Goal: Information Seeking & Learning: Learn about a topic

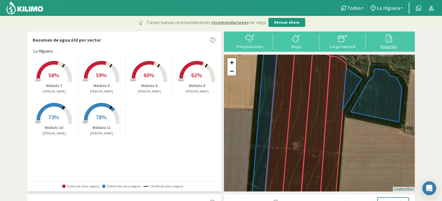
click at [388, 43] on icon at bounding box center [388, 38] width 9 height 9
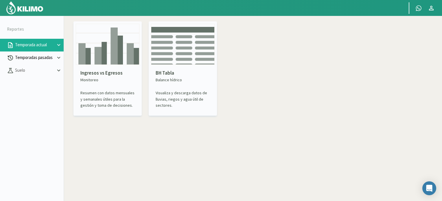
click at [58, 56] on icon at bounding box center [59, 58] width 6 height 6
click at [23, 69] on link "Sectores" at bounding box center [39, 70] width 49 height 5
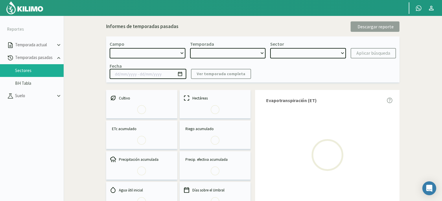
select select "0: Object"
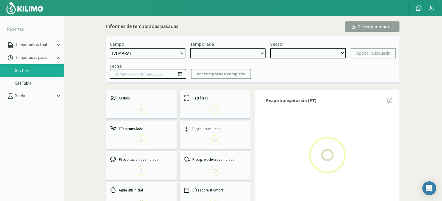
type input "[DATE] - [DATE]"
select select "0: 2025"
select select "0: Object"
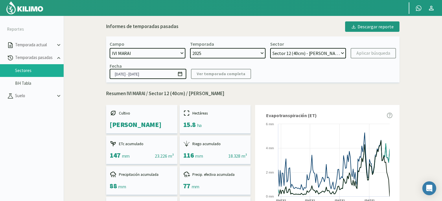
click at [262, 52] on select "2025 2024 2023 2022 2021 2020" at bounding box center [228, 53] width 76 height 10
select select "1: 2024"
click at [190, 48] on select "2025 2024 2023 2022 2021 2020" at bounding box center [228, 53] width 76 height 10
click at [342, 52] on select "Sector 4 - [GEOGRAPHIC_DATA] 2° Sector 3 - [GEOGRAPHIC_DATA] 2° Sector 2 - [GEO…" at bounding box center [308, 53] width 76 height 10
select select "13: Object"
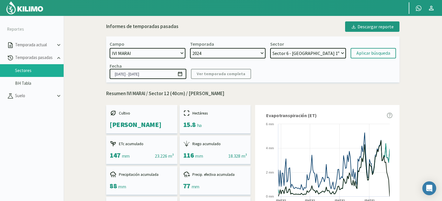
click at [271, 48] on select "Sector 4 - [GEOGRAPHIC_DATA] 2° Sector 3 - [GEOGRAPHIC_DATA] 2° Sector 2 - [GEO…" at bounding box center [308, 53] width 76 height 10
click at [372, 53] on div "Aplicar búsqueda" at bounding box center [373, 53] width 34 height 7
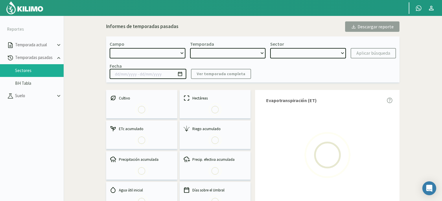
select select "0: Object"
type input "[DATE] - [DATE]"
select select "1: 2024"
select select "7: Object"
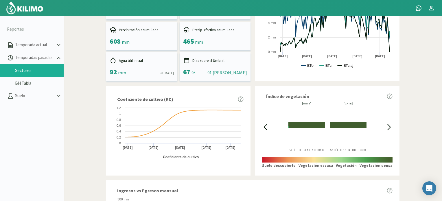
scroll to position [142, 0]
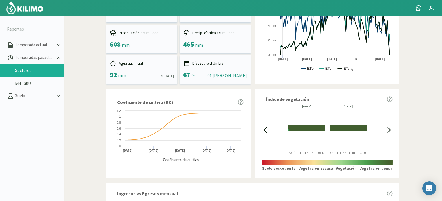
drag, startPoint x: 27, startPoint y: 7, endPoint x: 44, endPoint y: 12, distance: 17.0
click at [28, 7] on img at bounding box center [25, 8] width 38 height 14
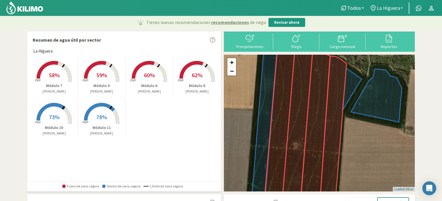
click at [402, 7] on link "La Higuera" at bounding box center [386, 8] width 39 height 11
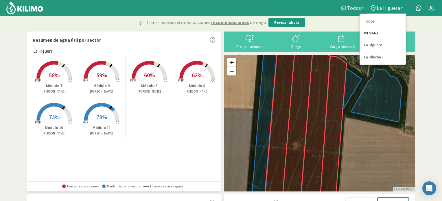
click at [376, 34] on link "IVI MARAI" at bounding box center [383, 33] width 46 height 12
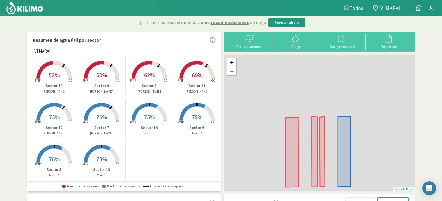
click at [366, 6] on link "Todos" at bounding box center [355, 8] width 30 height 11
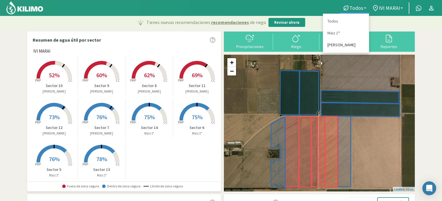
click at [339, 44] on link "[PERSON_NAME]" at bounding box center [346, 45] width 46 height 12
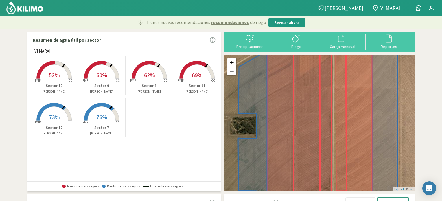
click at [151, 76] on span "62%" at bounding box center [149, 74] width 11 height 7
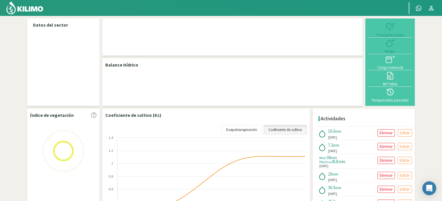
select select "8: Object"
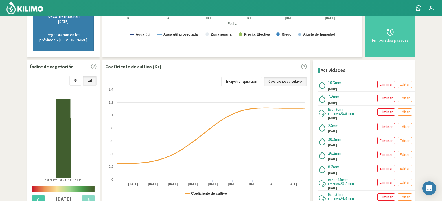
scroll to position [174, 0]
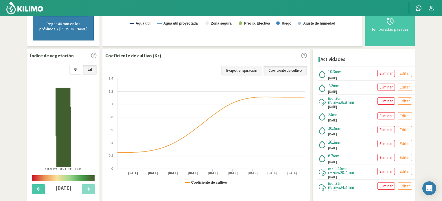
click at [250, 69] on link "Evapotranspiración" at bounding box center [241, 71] width 41 height 10
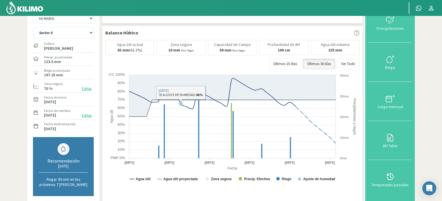
scroll to position [0, 0]
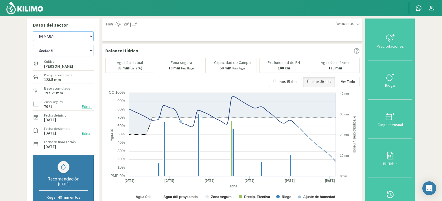
click at [92, 36] on select "IVI [PERSON_NAME] La Hilacha II" at bounding box center [63, 36] width 61 height 10
click at [33, 31] on select "IVI [PERSON_NAME] La Hilacha II" at bounding box center [63, 36] width 61 height 10
